Goal: Information Seeking & Learning: Find specific fact

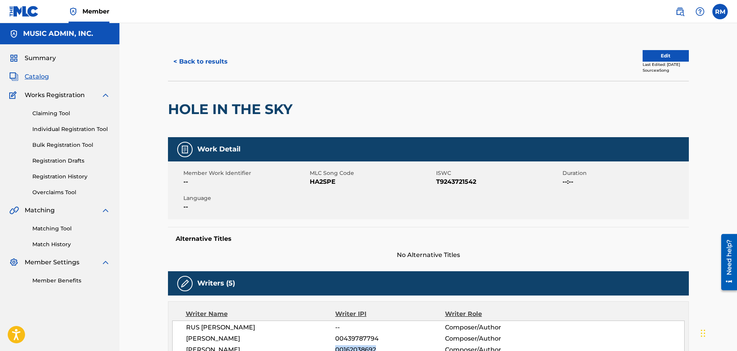
click at [40, 75] on span "Catalog" at bounding box center [37, 76] width 24 height 9
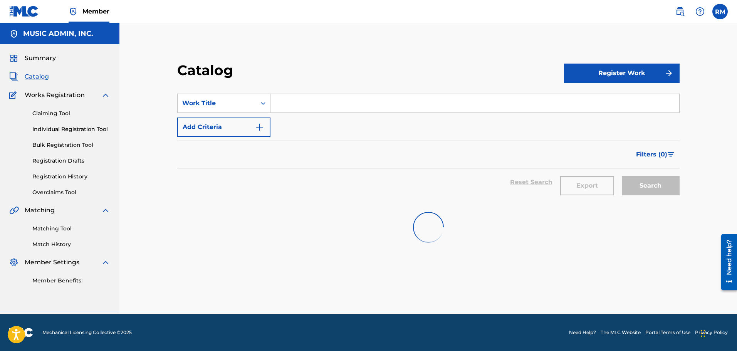
click at [315, 97] on input "Search Form" at bounding box center [475, 103] width 409 height 18
paste input "27 CLUB"
click at [248, 106] on div "Work Title" at bounding box center [216, 103] width 69 height 9
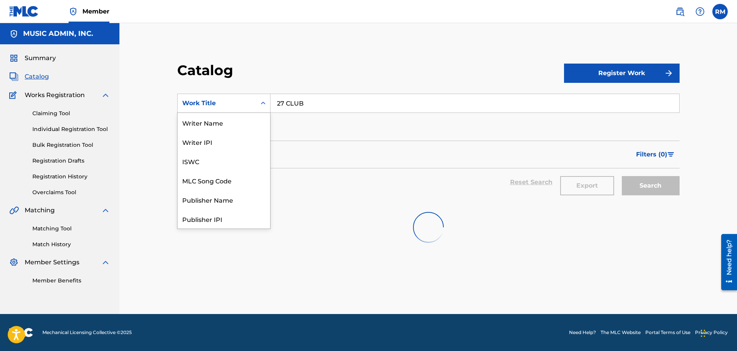
scroll to position [116, 0]
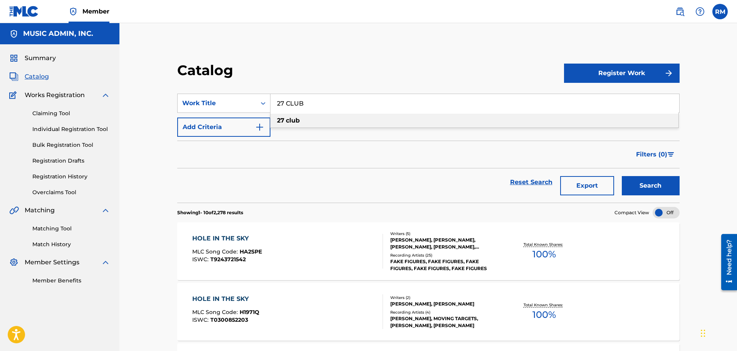
click at [334, 103] on input "27 CLUB" at bounding box center [475, 103] width 409 height 18
paste input "L92S4"
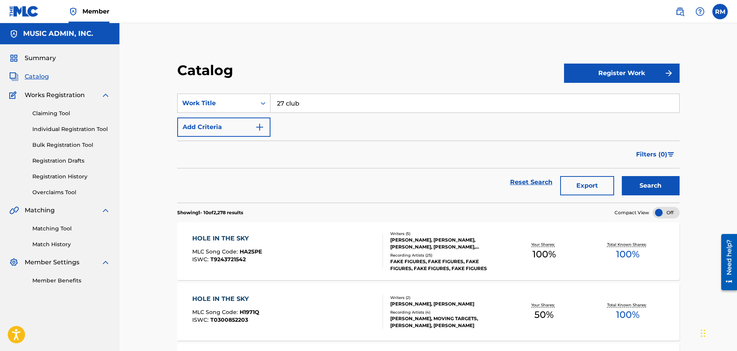
click at [319, 108] on input "27 club" at bounding box center [475, 103] width 409 height 18
paste input "L92S4"
type input "2L92S4"
click at [622, 176] on button "Search" at bounding box center [651, 185] width 58 height 19
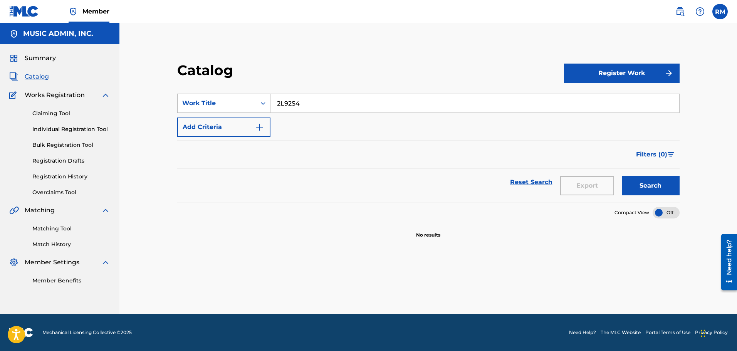
click at [228, 108] on div "Work Title" at bounding box center [217, 103] width 79 height 15
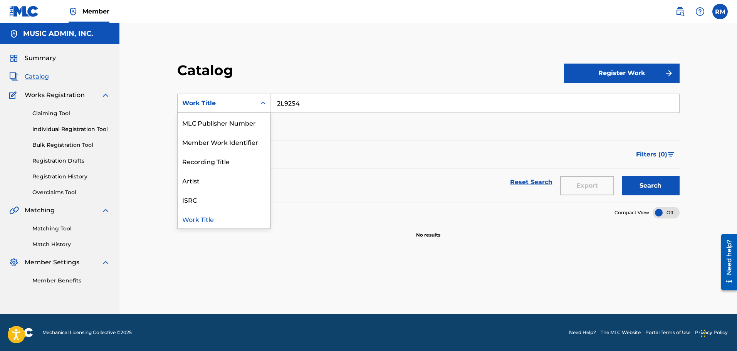
scroll to position [39, 0]
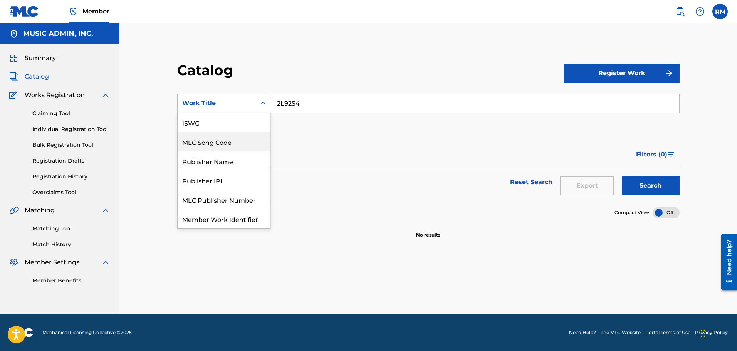
click at [210, 145] on div "MLC Song Code" at bounding box center [224, 141] width 92 height 19
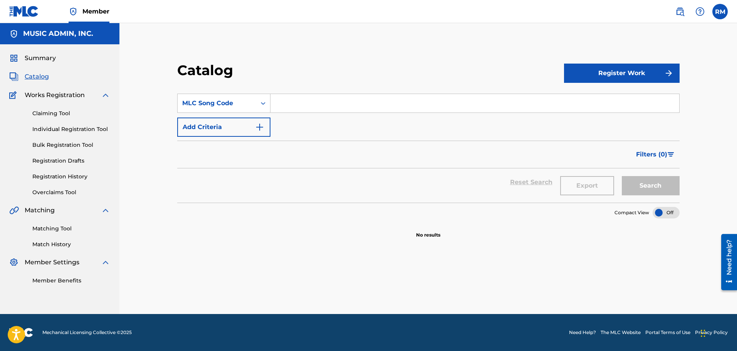
click at [309, 102] on input "Search Form" at bounding box center [475, 103] width 409 height 18
paste input "2L92S4"
type input "2L92S4"
click at [622, 176] on button "Search" at bounding box center [651, 185] width 58 height 19
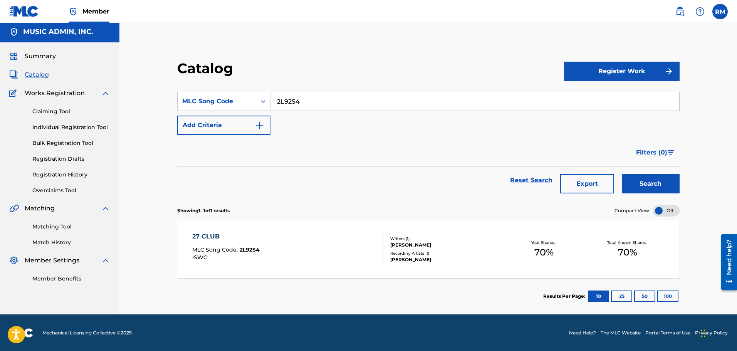
scroll to position [2, 0]
click at [296, 234] on div "27 CLUB MLC Song Code : 2L92S4 ISWC :" at bounding box center [287, 249] width 191 height 35
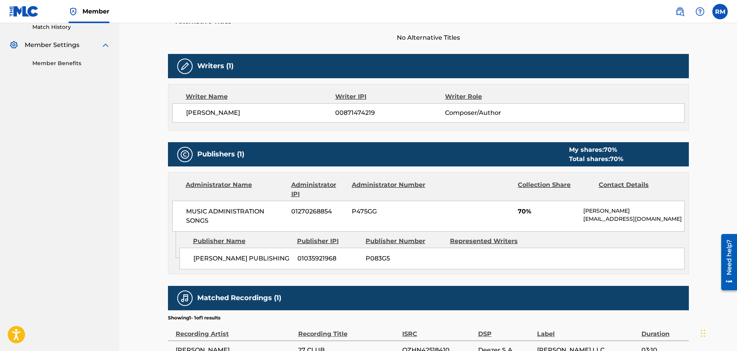
scroll to position [231, 0]
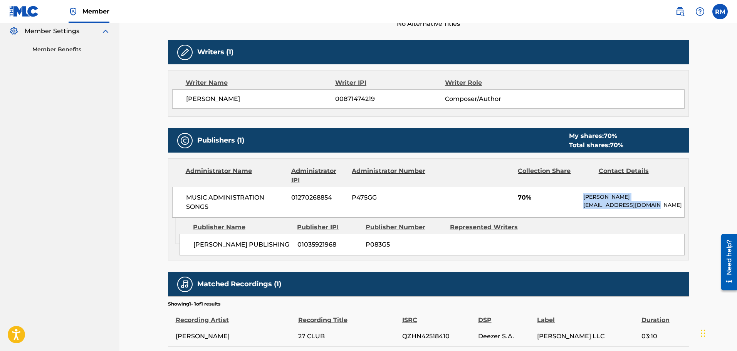
drag, startPoint x: 582, startPoint y: 200, endPoint x: 668, endPoint y: 204, distance: 85.6
click at [668, 204] on div "MUSIC ADMINISTRATION SONGS 01270268854 P475GG 70% [PERSON_NAME] [EMAIL_ADDRESS]…" at bounding box center [428, 202] width 513 height 31
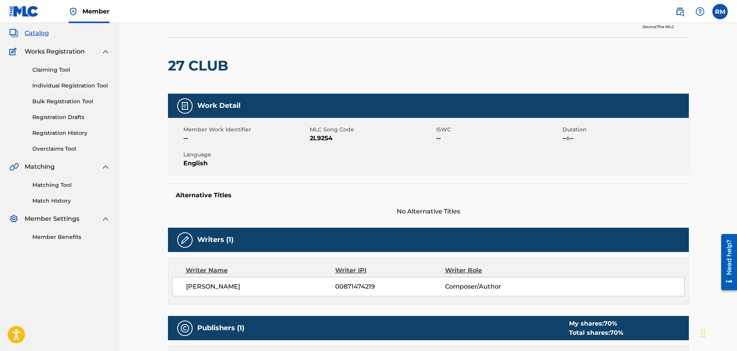
scroll to position [0, 0]
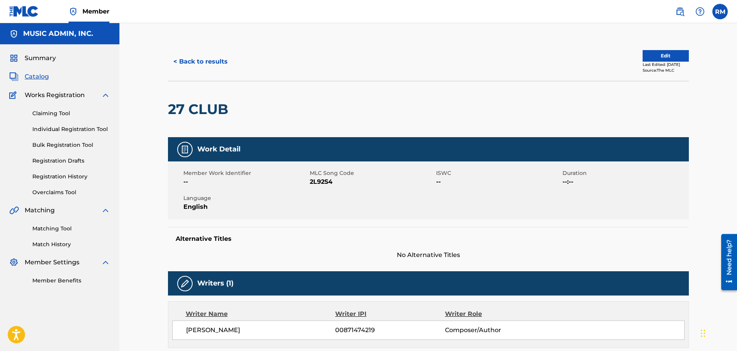
click at [185, 58] on button "< Back to results" at bounding box center [200, 61] width 65 height 19
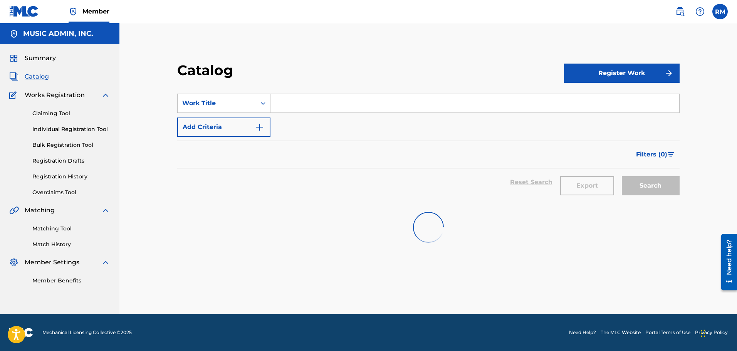
click at [307, 99] on input "Search Form" at bounding box center [475, 103] width 409 height 18
click at [240, 102] on div "Work Title" at bounding box center [216, 103] width 69 height 9
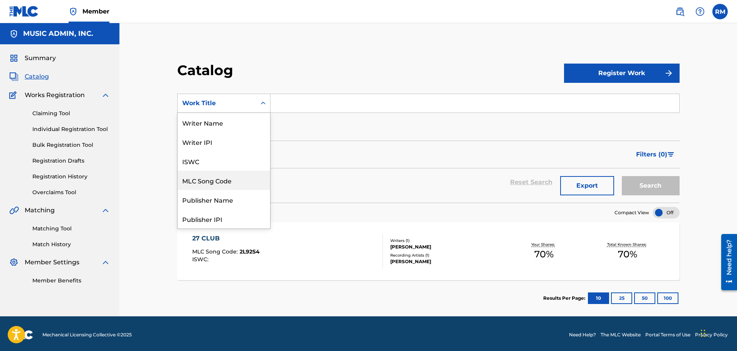
click at [206, 181] on div "MLC Song Code" at bounding box center [224, 180] width 92 height 19
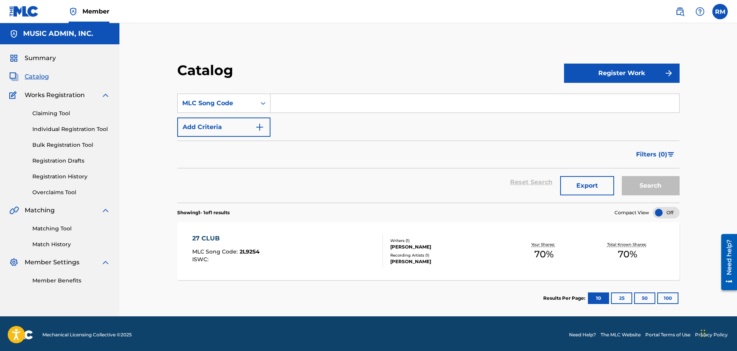
click at [301, 107] on input "Search Form" at bounding box center [475, 103] width 409 height 18
paste input "SD45EJ"
type input "SD45EJ"
click at [622, 176] on button "Search" at bounding box center [651, 185] width 58 height 19
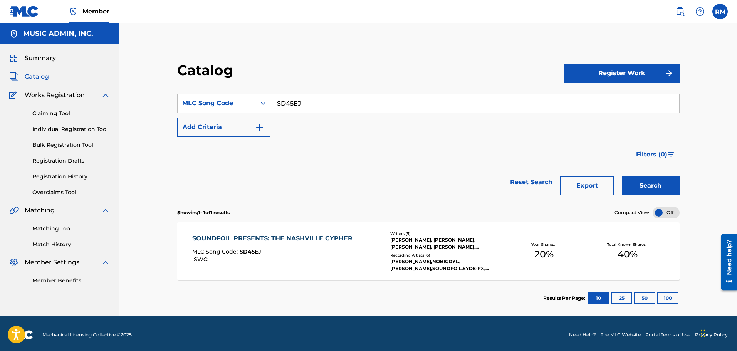
click at [314, 246] on div "SOUNDFOIL PRESENTS: THE NASHVILLE CYPHER MLC Song Code : SD45EJ ISWC :" at bounding box center [274, 251] width 164 height 35
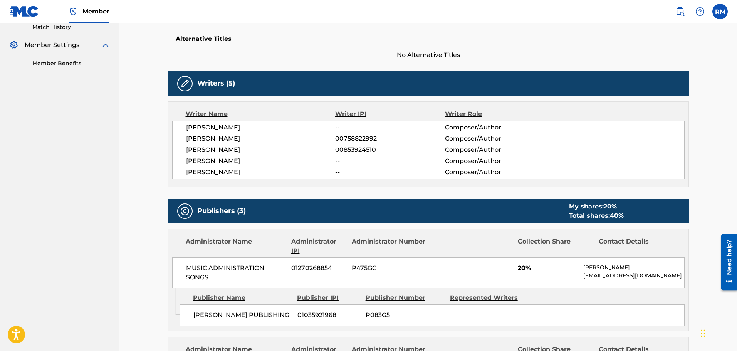
scroll to position [231, 0]
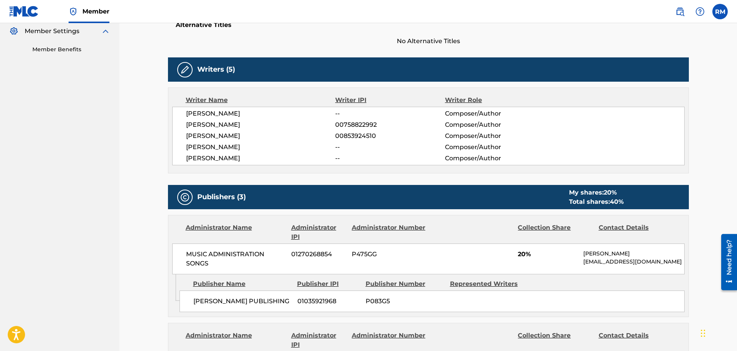
click at [197, 140] on span "[PERSON_NAME]" at bounding box center [261, 135] width 150 height 9
click at [196, 142] on div "[PERSON_NAME] -- Composer/Author [PERSON_NAME] 00758822992 Composer/Author [PER…" at bounding box center [428, 136] width 513 height 59
click at [197, 147] on span "[PERSON_NAME]" at bounding box center [261, 147] width 150 height 9
click at [220, 147] on span "[PERSON_NAME]" at bounding box center [261, 147] width 150 height 9
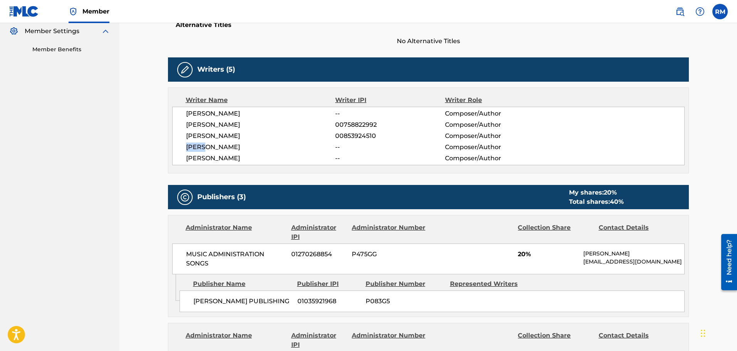
copy span "[PERSON_NAME]"
